Goal: Understand process/instructions

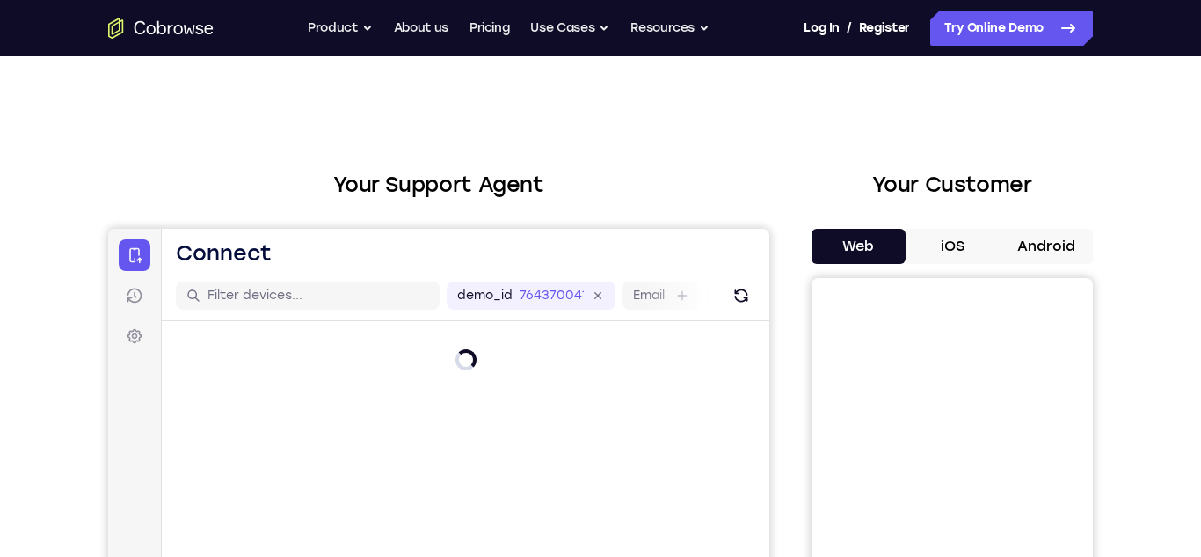
click at [1067, 259] on button "Android" at bounding box center [1046, 246] width 94 height 35
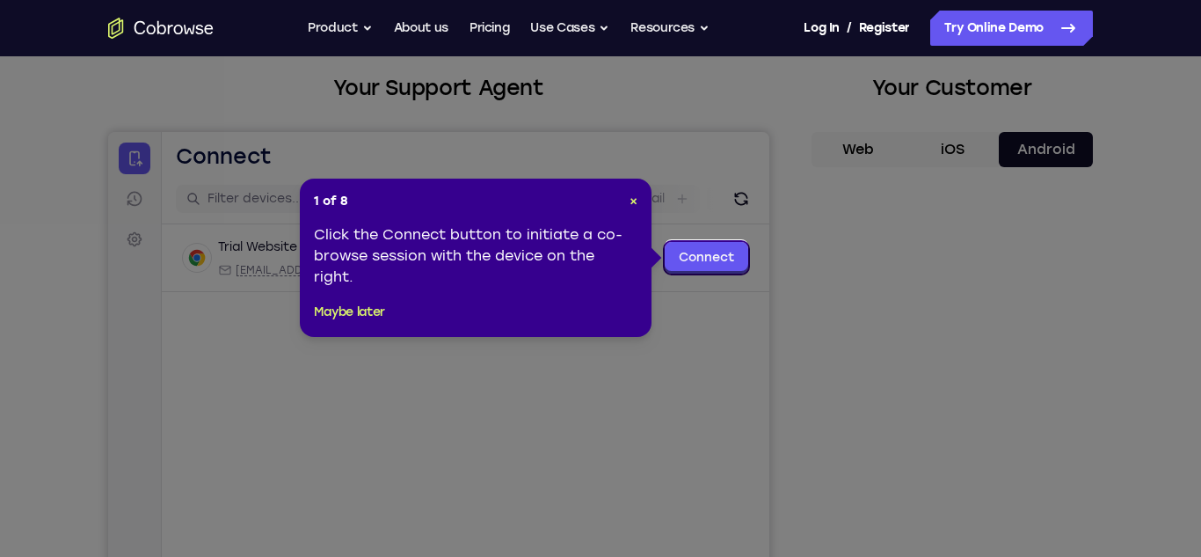
scroll to position [99, 0]
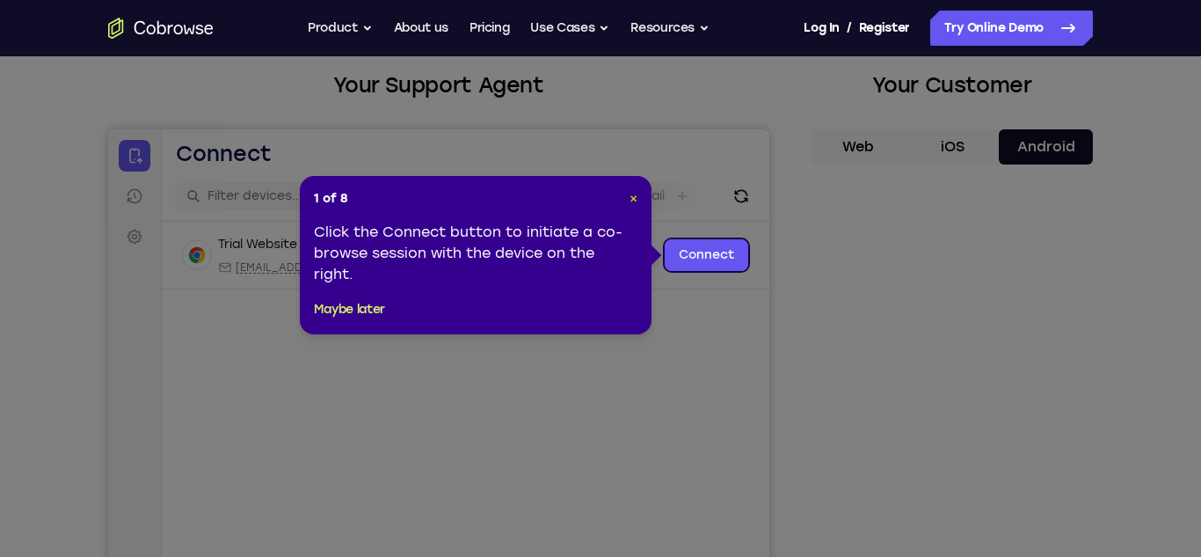
click at [633, 198] on span "×" at bounding box center [634, 198] width 8 height 15
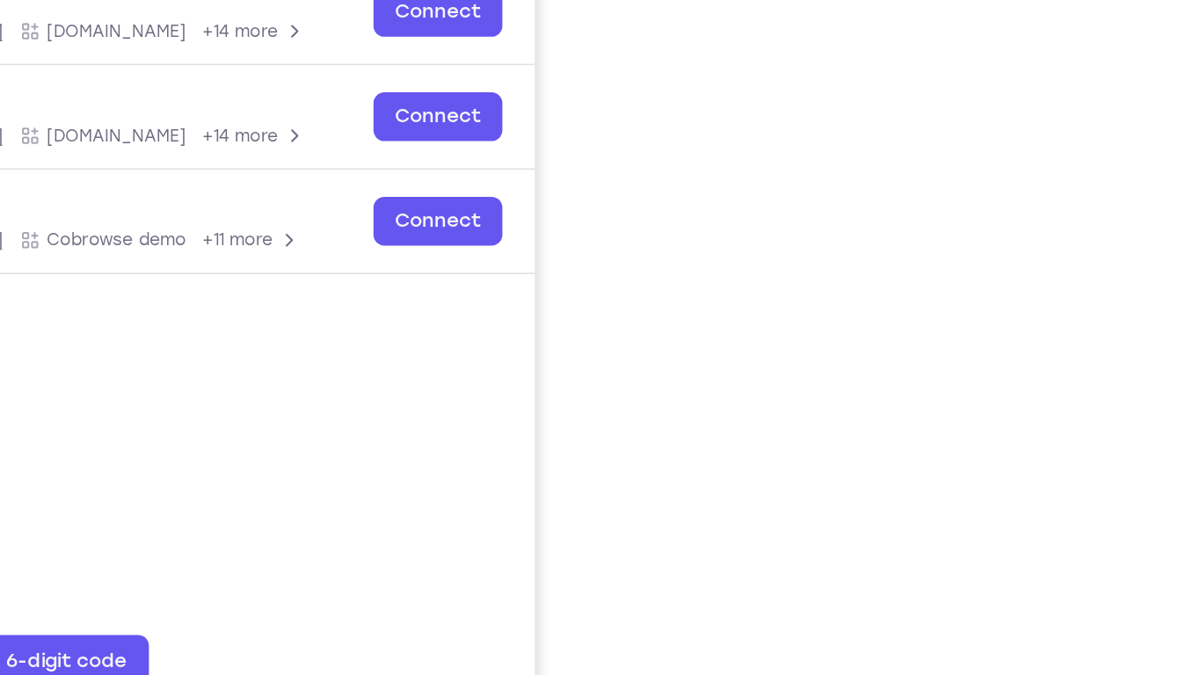
scroll to position [227, 0]
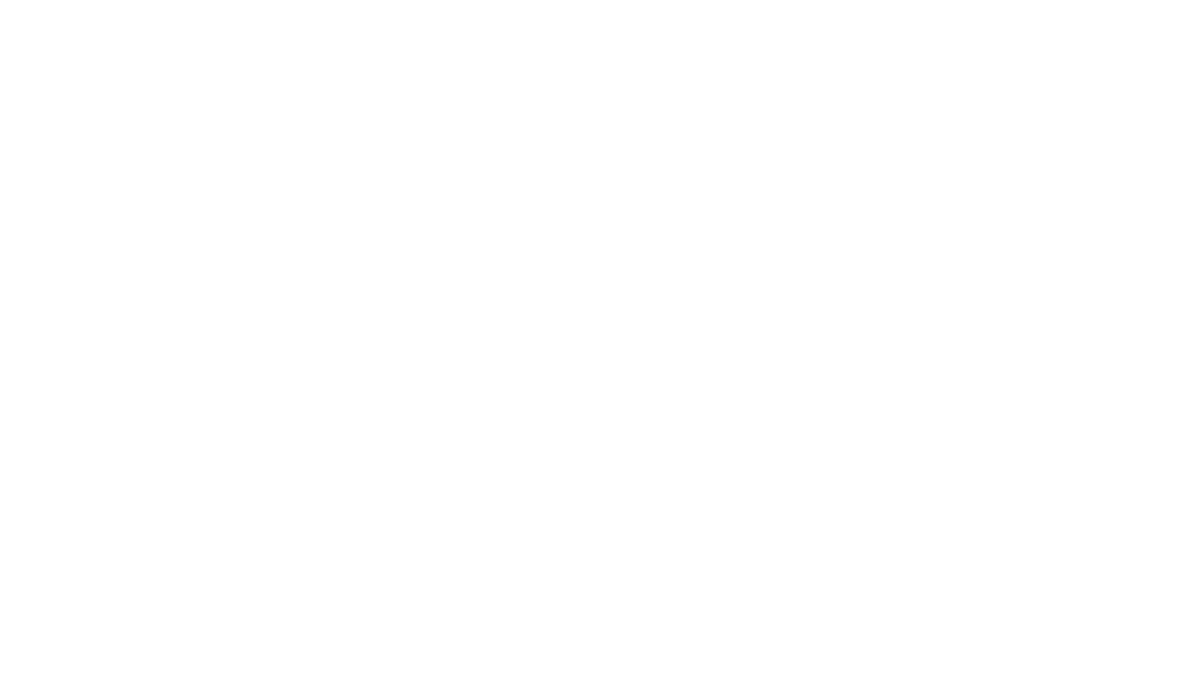
click at [822, 339] on div at bounding box center [952, 321] width 281 height 541
click at [821, 339] on div at bounding box center [952, 321] width 281 height 541
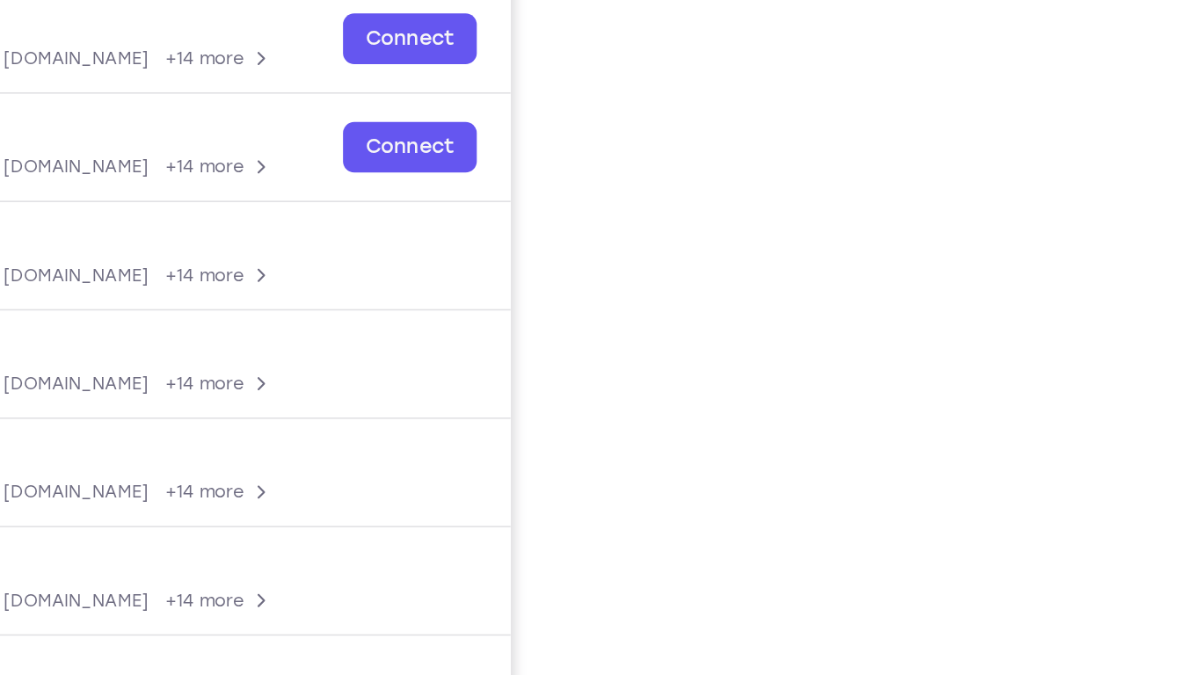
scroll to position [216, 0]
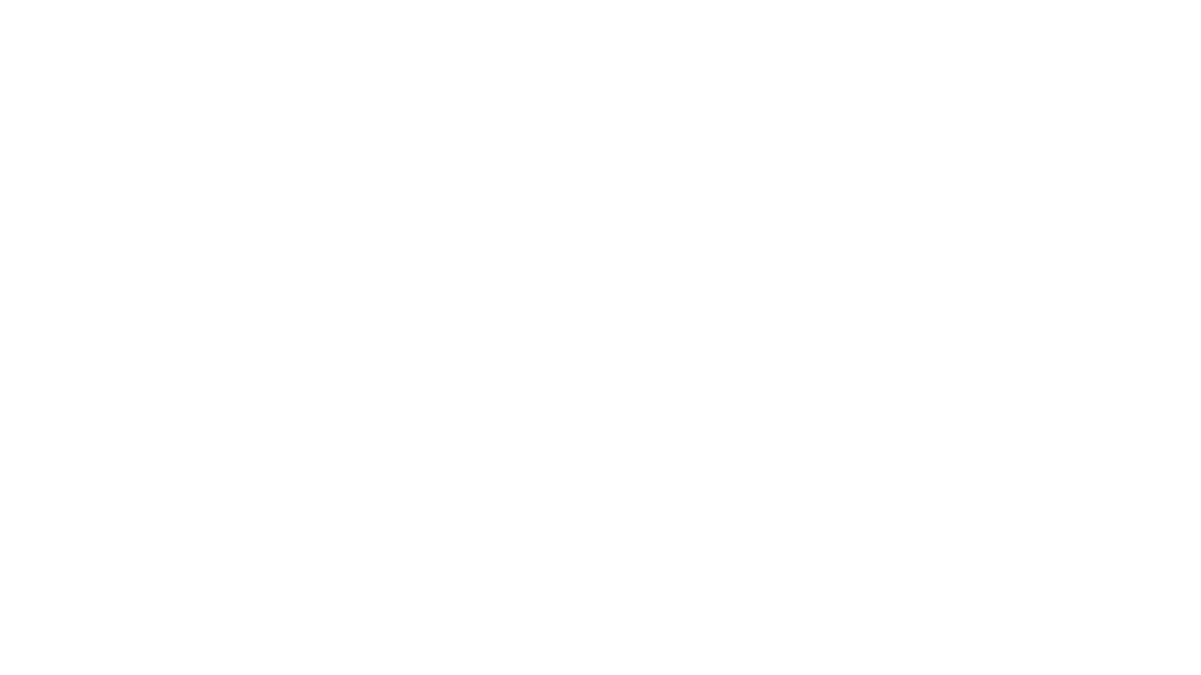
click at [823, 294] on div at bounding box center [952, 332] width 281 height 541
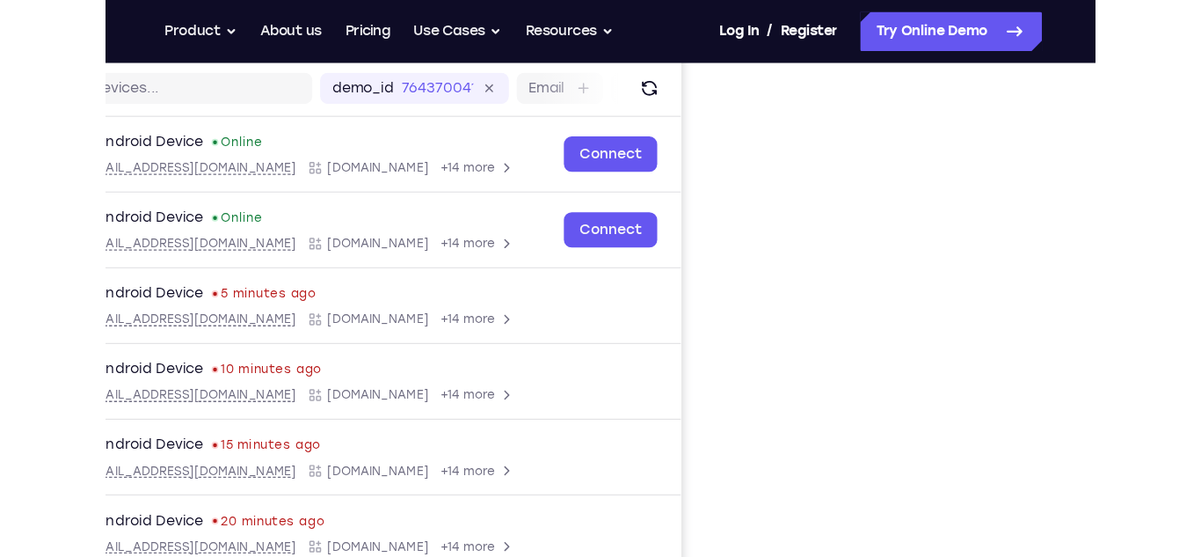
scroll to position [205, 0]
